Goal: Information Seeking & Learning: Learn about a topic

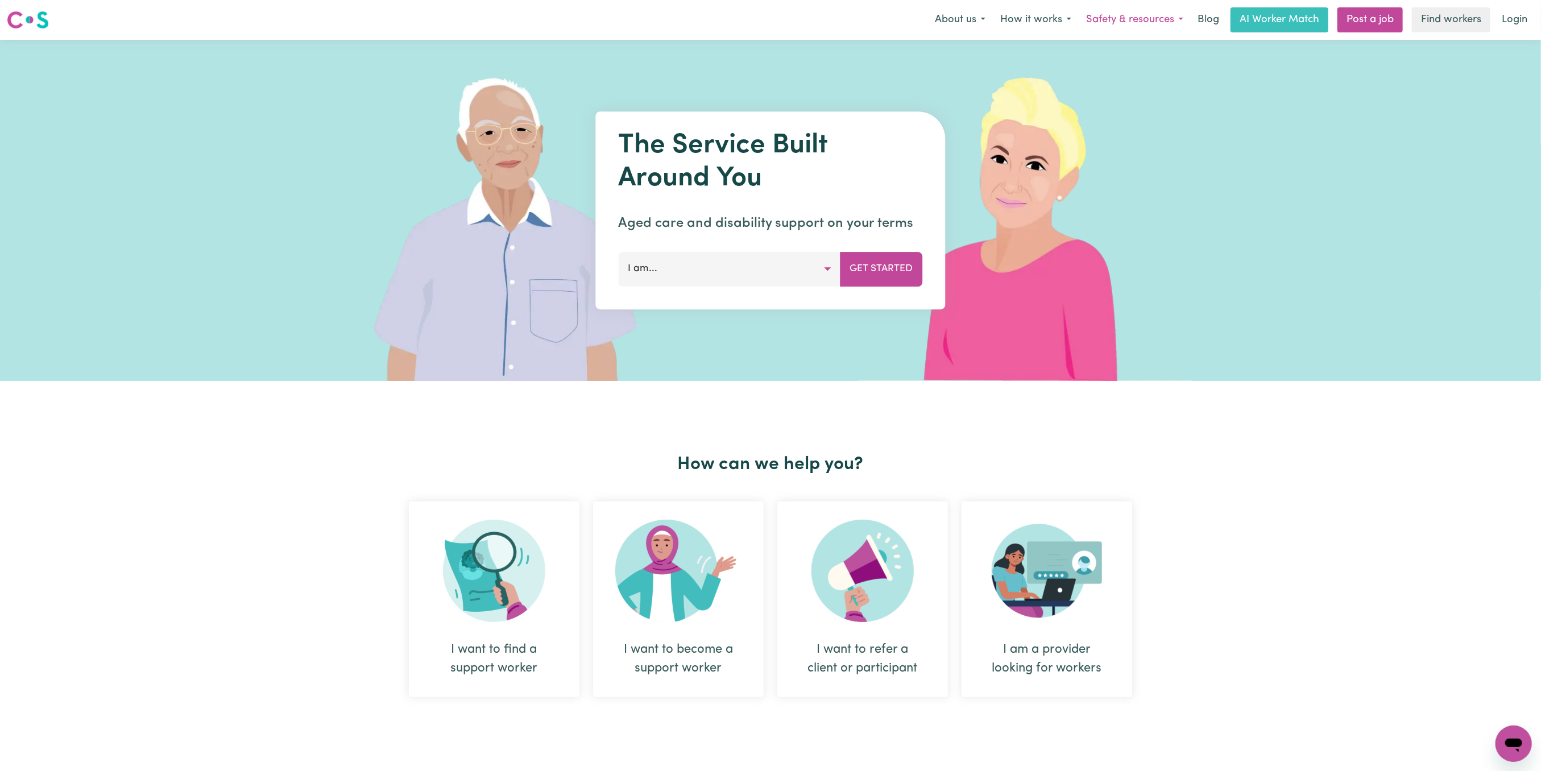
click at [1130, 18] on button "Safety & resources" at bounding box center [1134, 20] width 112 height 24
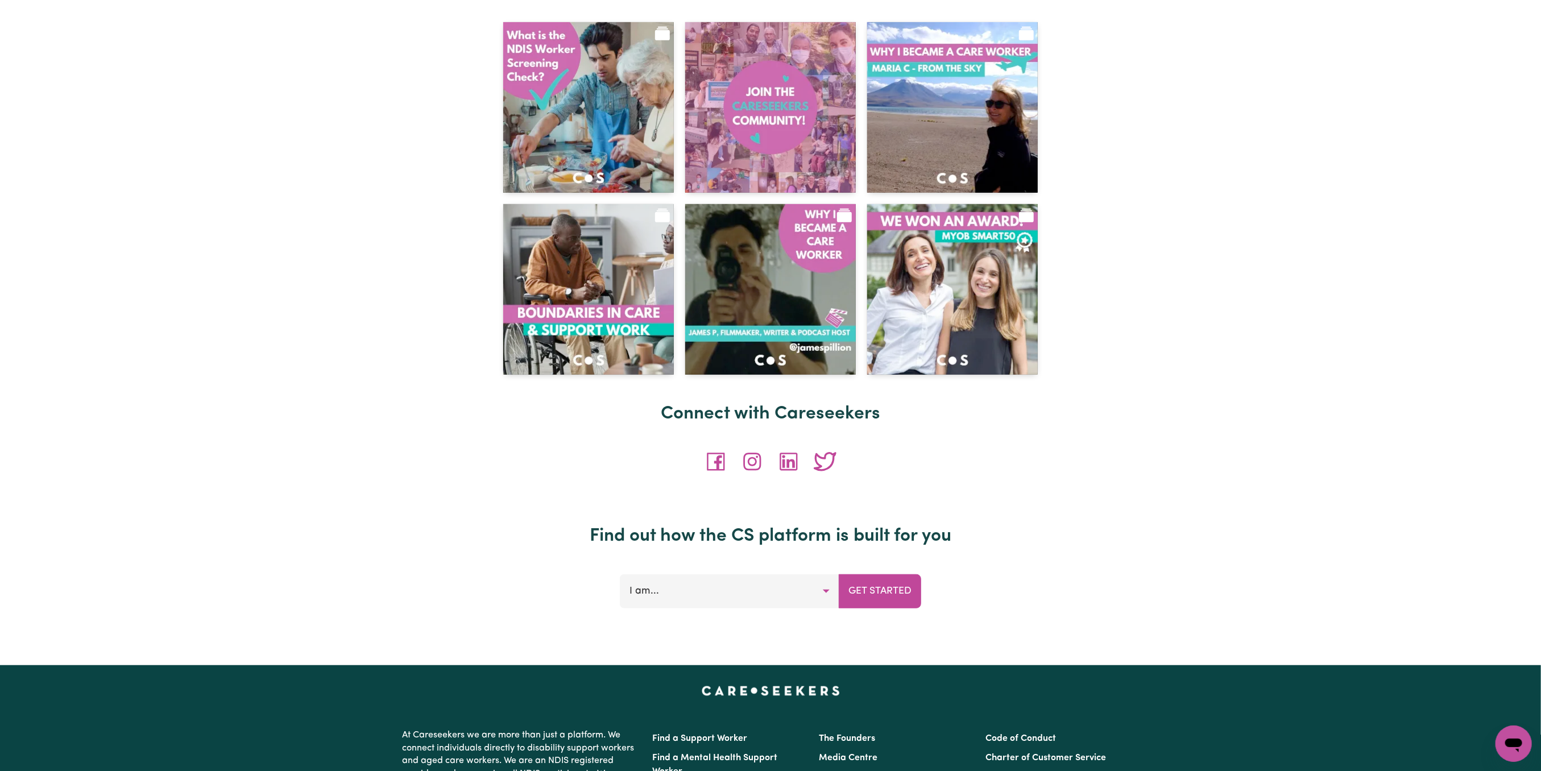
scroll to position [4670, 0]
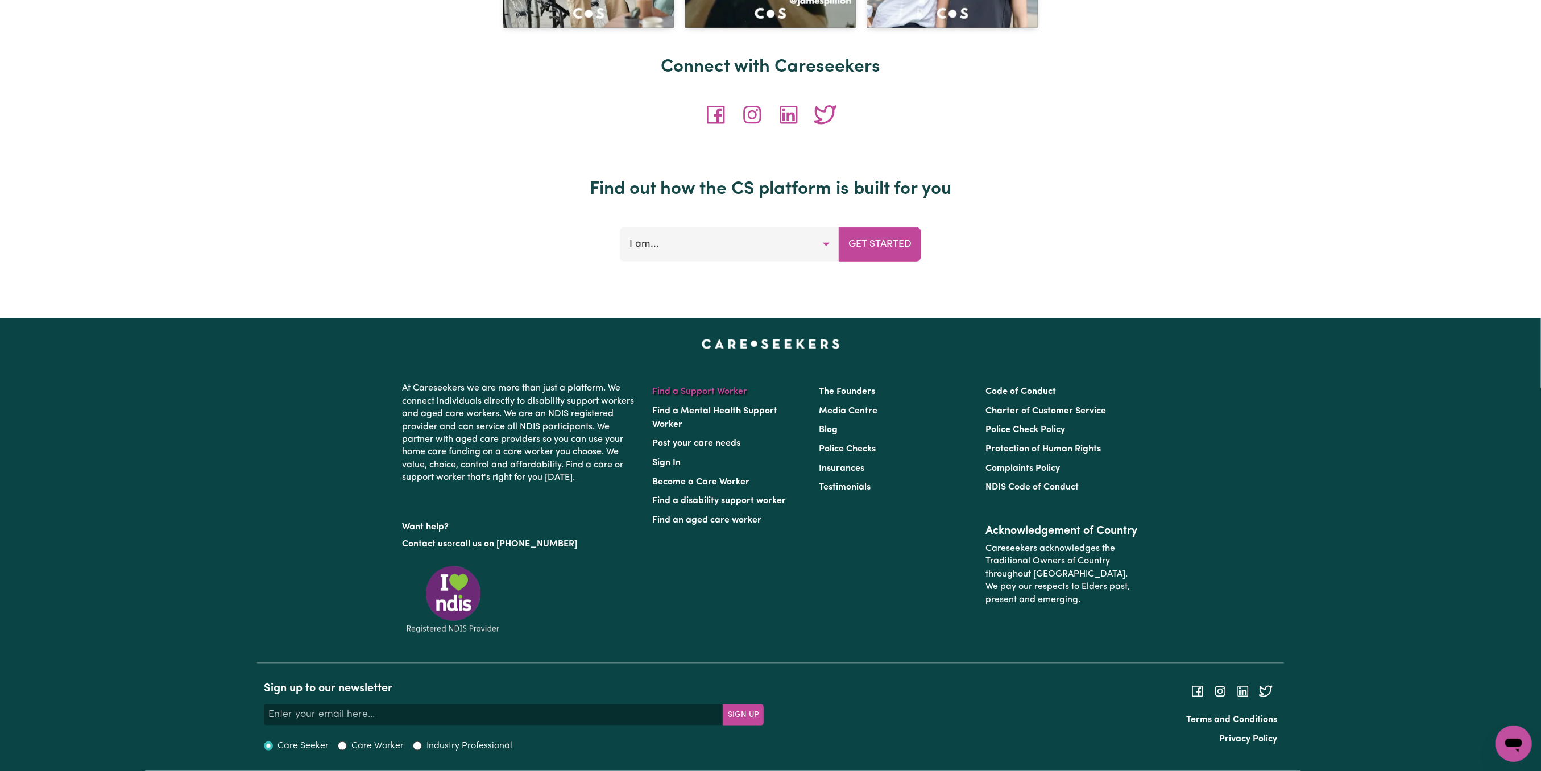
click at [705, 390] on link "Find a Support Worker" at bounding box center [699, 391] width 95 height 9
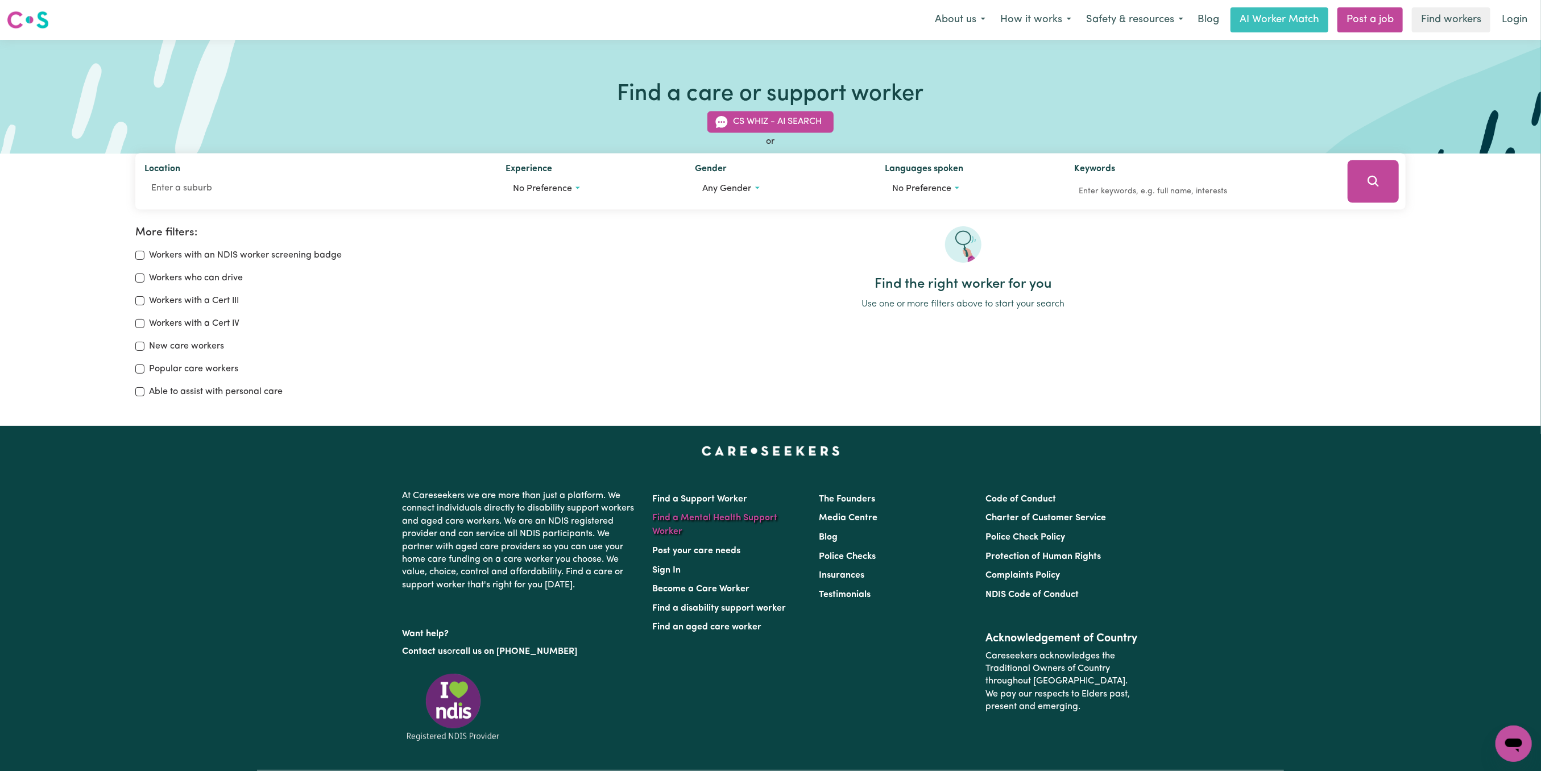
drag, startPoint x: 714, startPoint y: 525, endPoint x: 711, endPoint y: 513, distance: 12.4
click at [713, 524] on li "Find a Mental Health Support Worker" at bounding box center [728, 525] width 153 height 33
click at [711, 512] on li "Find a Mental Health Support Worker" at bounding box center [728, 525] width 153 height 33
click at [720, 551] on link "Post your care needs" at bounding box center [696, 550] width 88 height 9
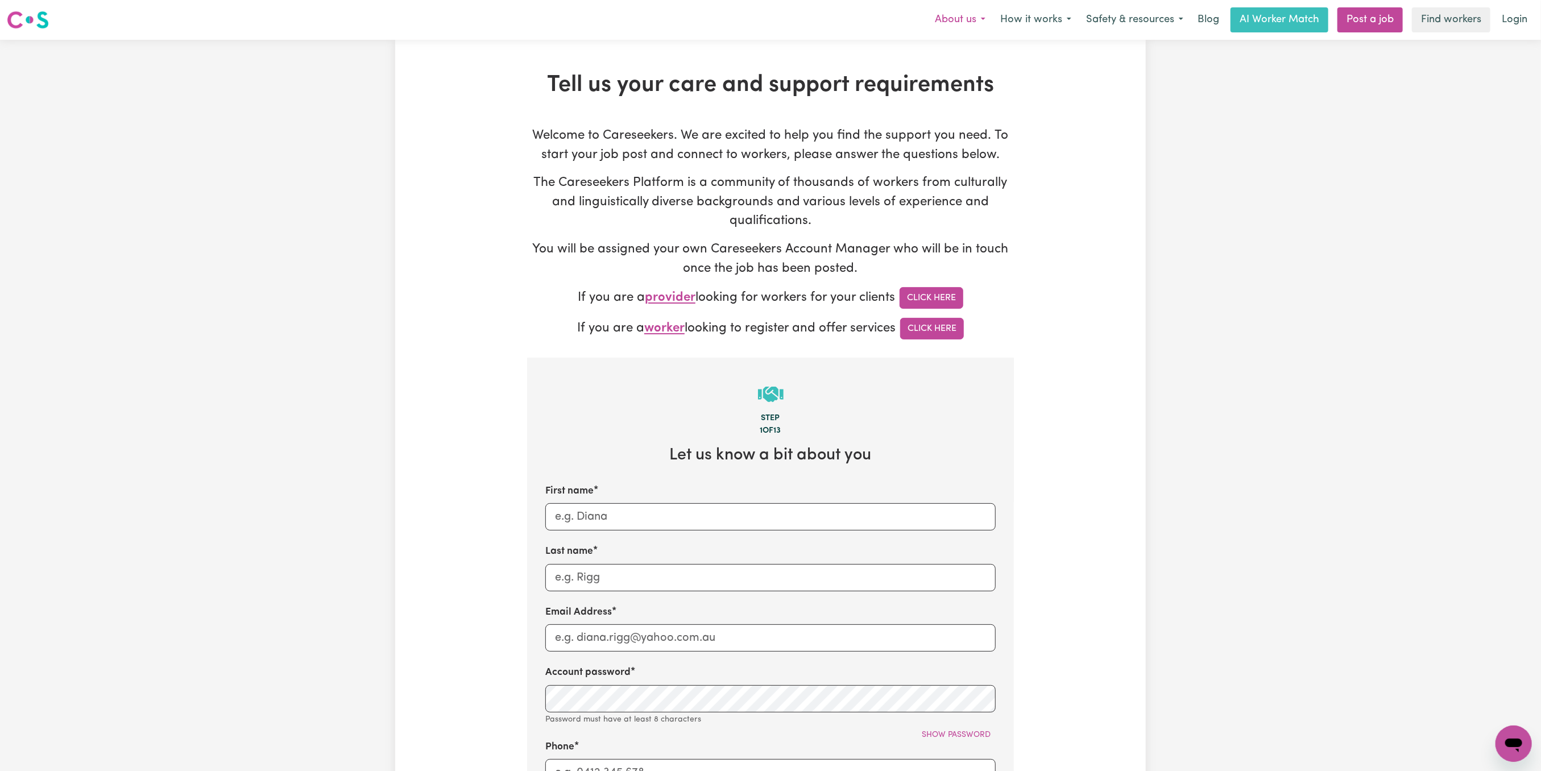
click at [957, 19] on button "About us" at bounding box center [959, 20] width 65 height 24
click at [957, 60] on link "Meet the Founders" at bounding box center [947, 66] width 90 height 22
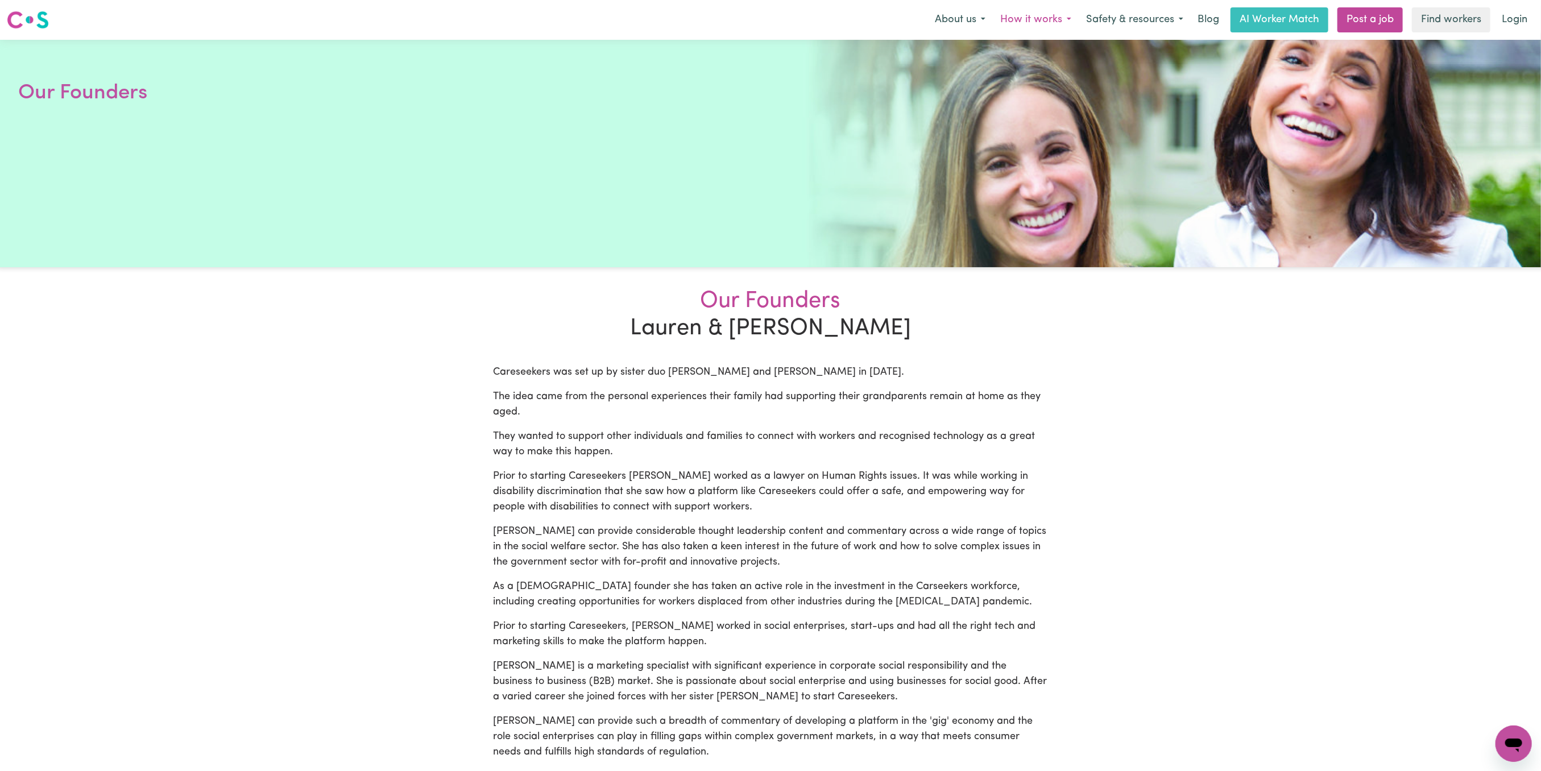
click at [1047, 23] on button "How it works" at bounding box center [1036, 20] width 86 height 24
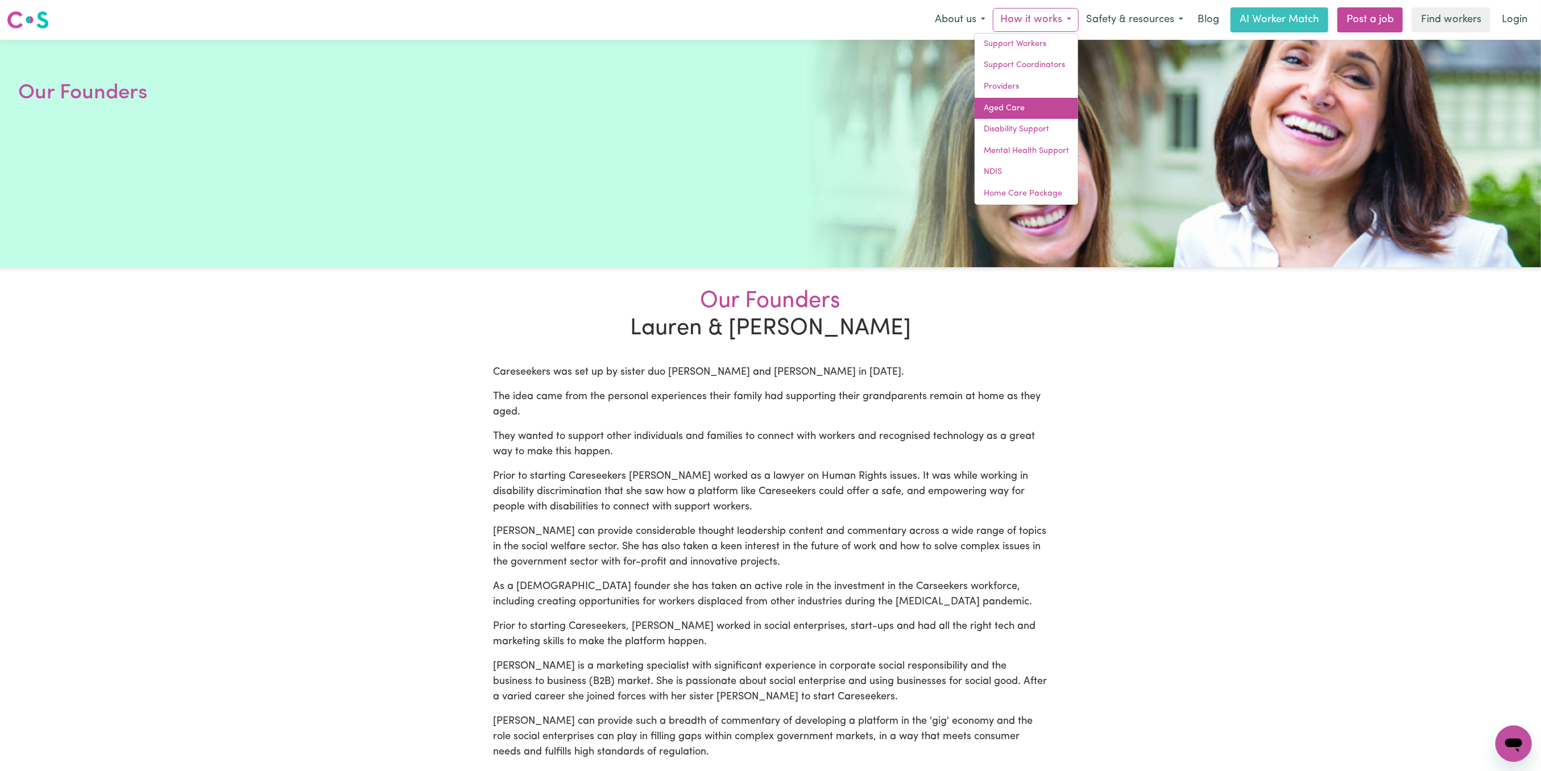
click at [1032, 103] on link "Aged Care" at bounding box center [1025, 109] width 103 height 22
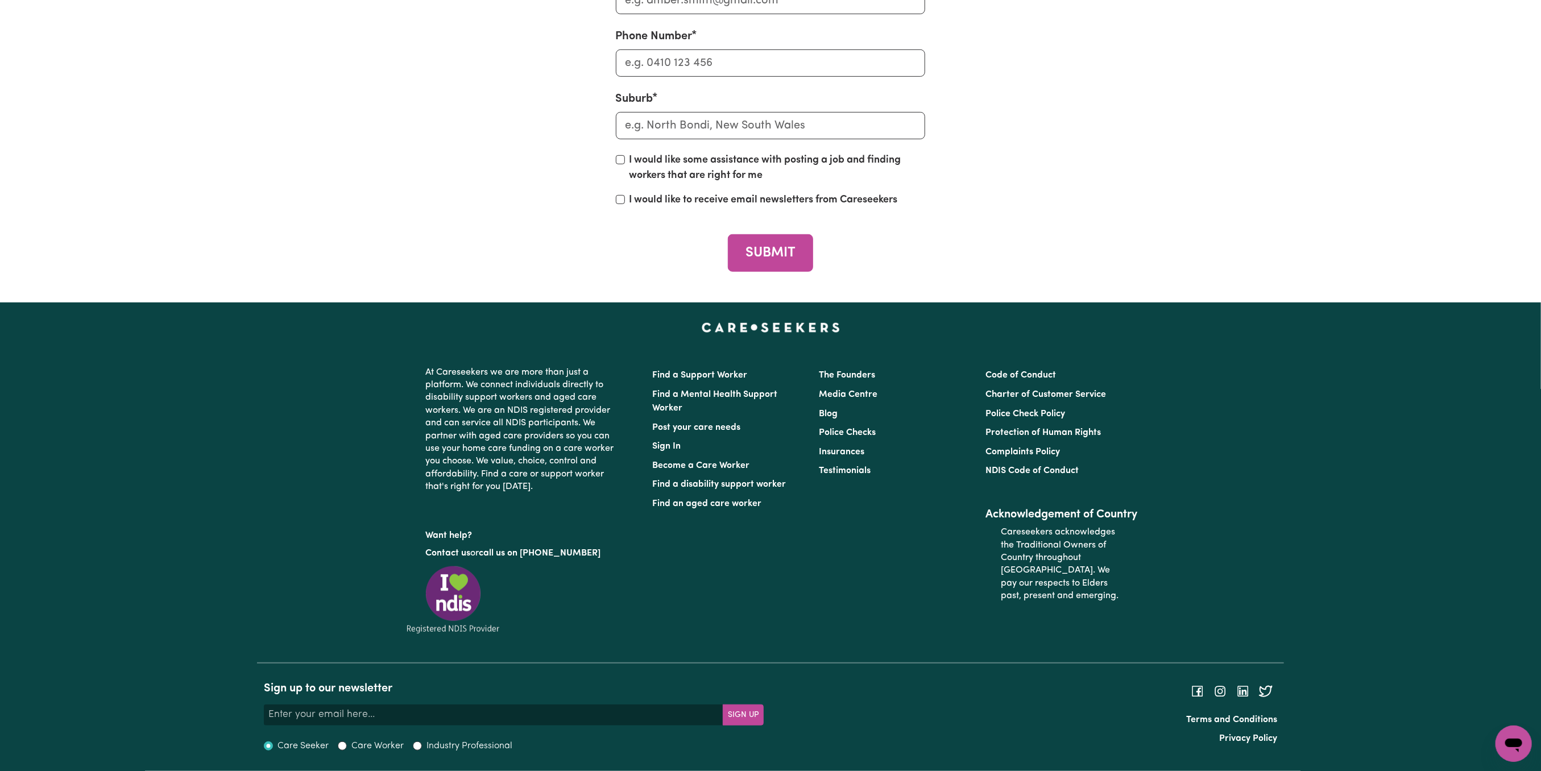
scroll to position [4494, 0]
click at [840, 424] on li "Blog" at bounding box center [895, 413] width 153 height 19
click at [830, 418] on link "Blog" at bounding box center [828, 413] width 19 height 9
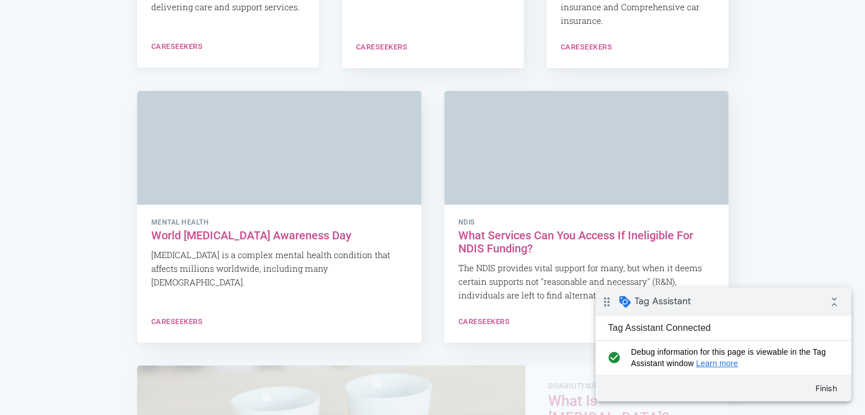
scroll to position [4595, 0]
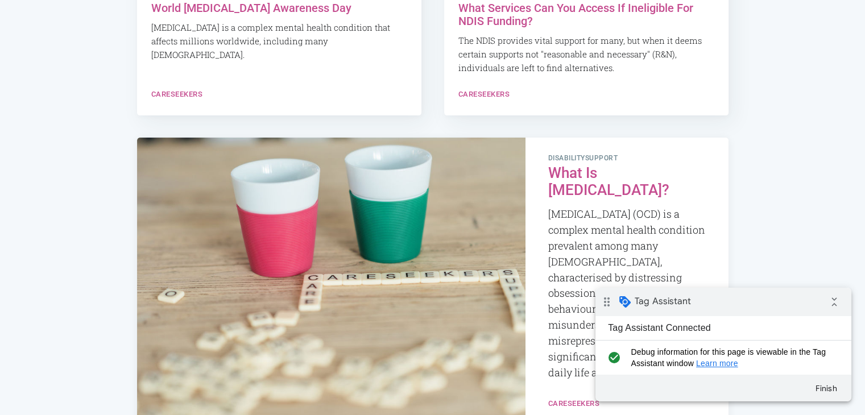
click at [598, 171] on h2 "What Is Obsessive Compulsive Disorder?" at bounding box center [626, 182] width 157 height 34
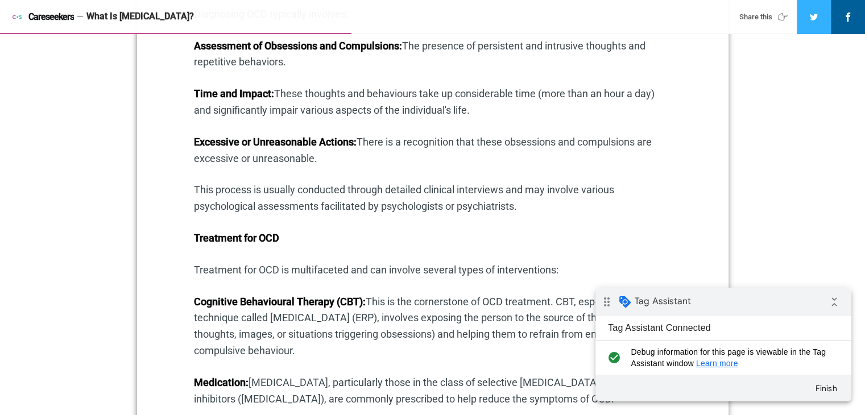
scroll to position [910, 0]
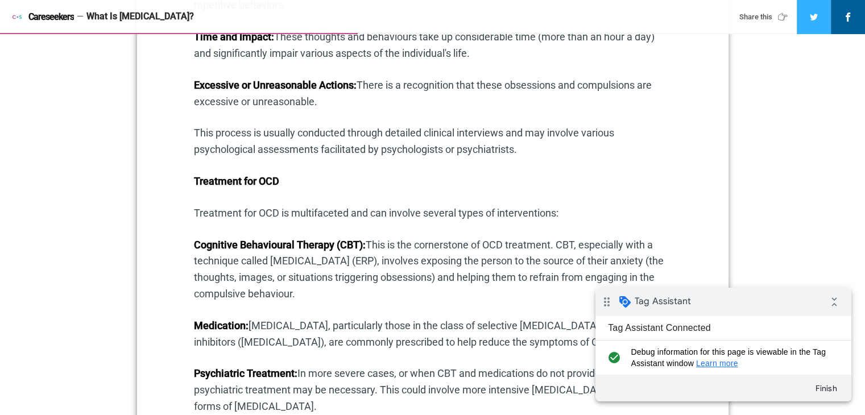
click at [304, 271] on p "Cognitive Behavioural Therapy (CBT): This is the cornerstone of OCD treatment. …" at bounding box center [433, 269] width 478 height 65
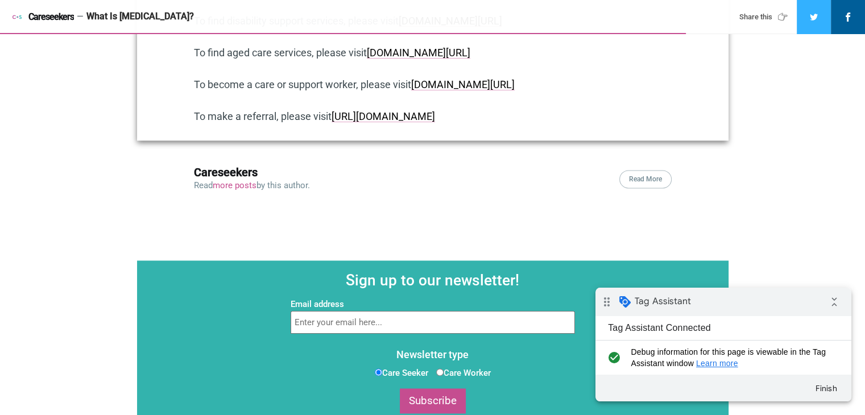
scroll to position [1705, 0]
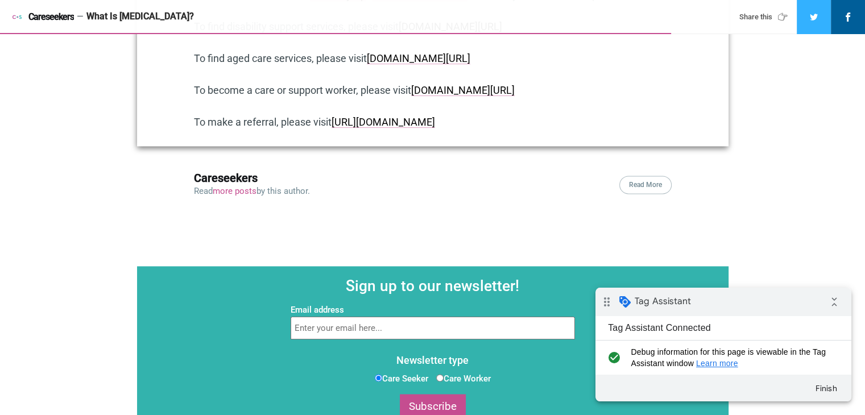
click at [249, 197] on section "Careseekers Read more posts by this author." at bounding box center [252, 185] width 116 height 26
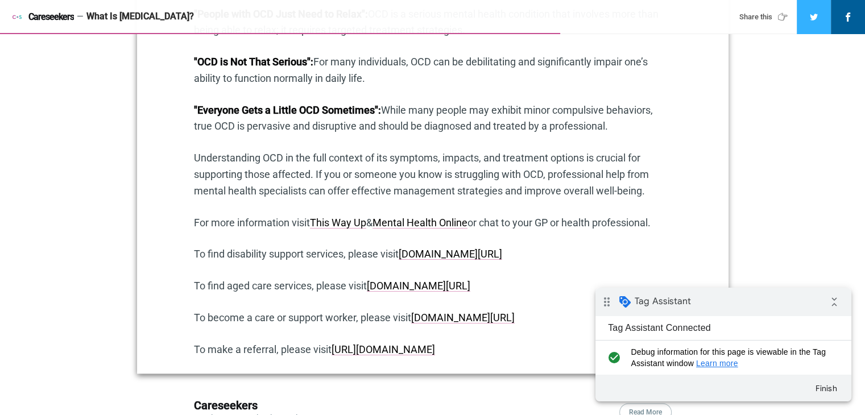
scroll to position [1251, 0]
